Goal: Obtain resource: Obtain resource

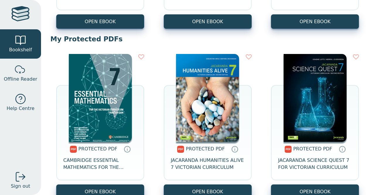
scroll to position [210, 0]
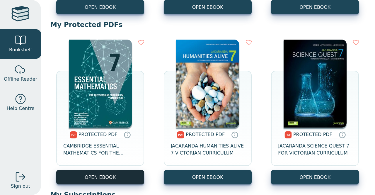
click at [119, 174] on link "OPEN EBOOK" at bounding box center [100, 177] width 88 height 14
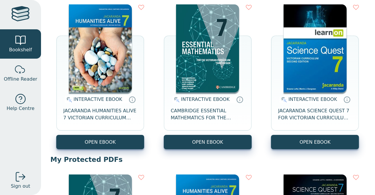
scroll to position [73, 0]
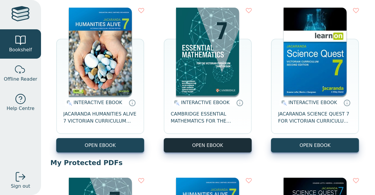
click at [223, 149] on button "OPEN EBOOK" at bounding box center [208, 145] width 88 height 14
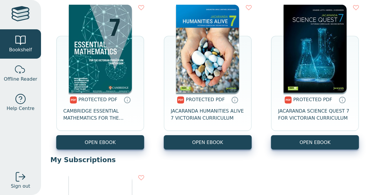
scroll to position [245, 0]
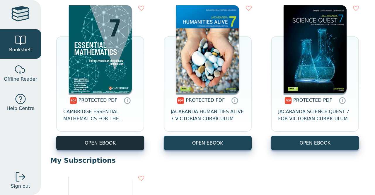
click at [136, 141] on link "OPEN EBOOK" at bounding box center [100, 143] width 88 height 14
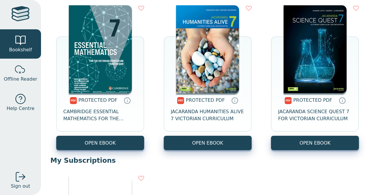
click at [120, 92] on img at bounding box center [100, 49] width 63 height 88
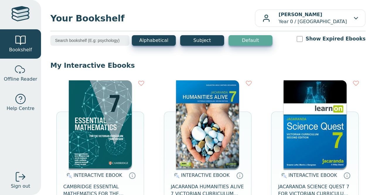
click at [82, 108] on img at bounding box center [100, 124] width 63 height 88
